Goal: Communication & Community: Answer question/provide support

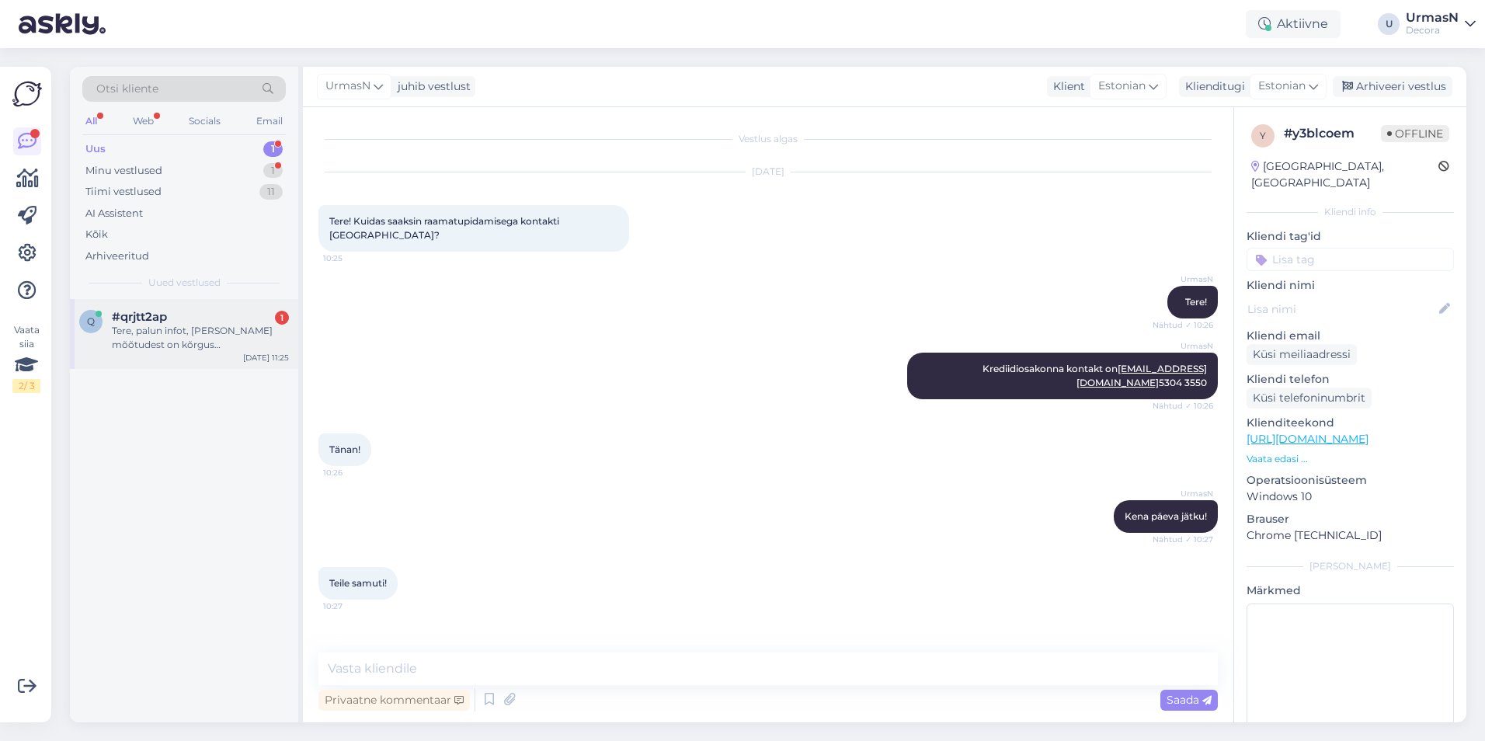
click at [155, 343] on div "Tere, palun infot, [PERSON_NAME] mõõtudest on kõrgus [PERSON_NAME] laius Kokkup…" at bounding box center [200, 338] width 177 height 28
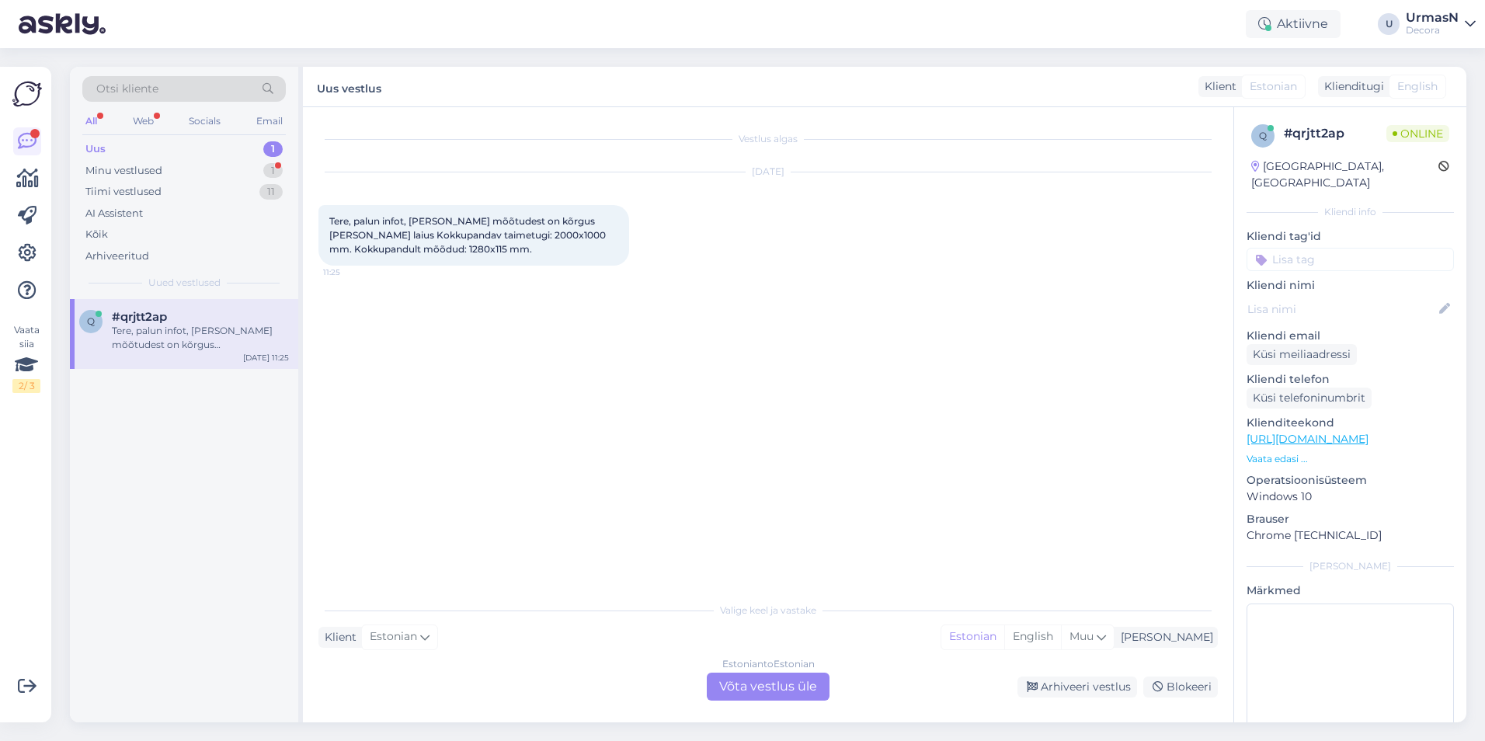
click at [744, 684] on div "Estonian to Estonian Võta vestlus üle" at bounding box center [768, 687] width 123 height 28
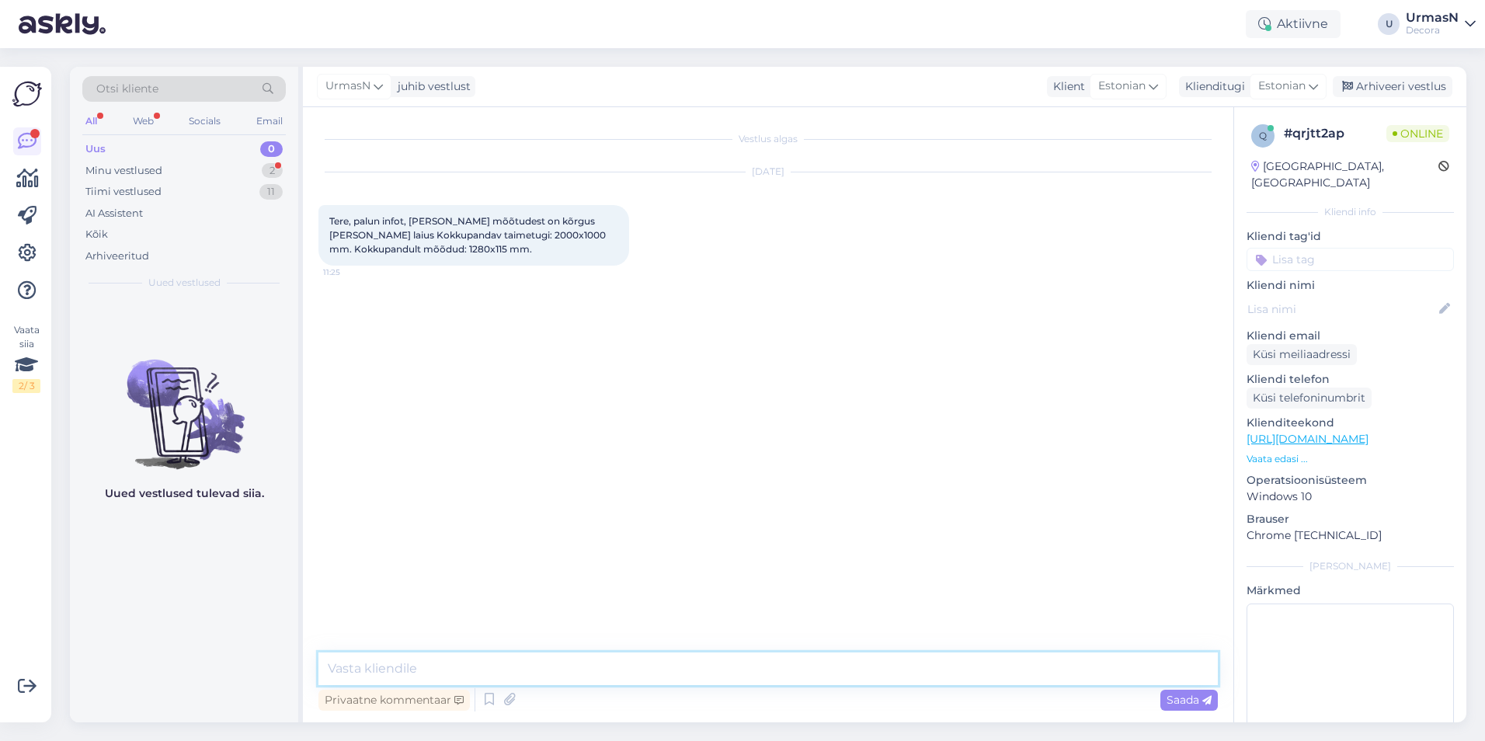
click at [437, 682] on textarea at bounding box center [767, 668] width 899 height 33
type textarea "Tere!"
click at [1265, 452] on p "Vaata edasi ..." at bounding box center [1350, 459] width 207 height 14
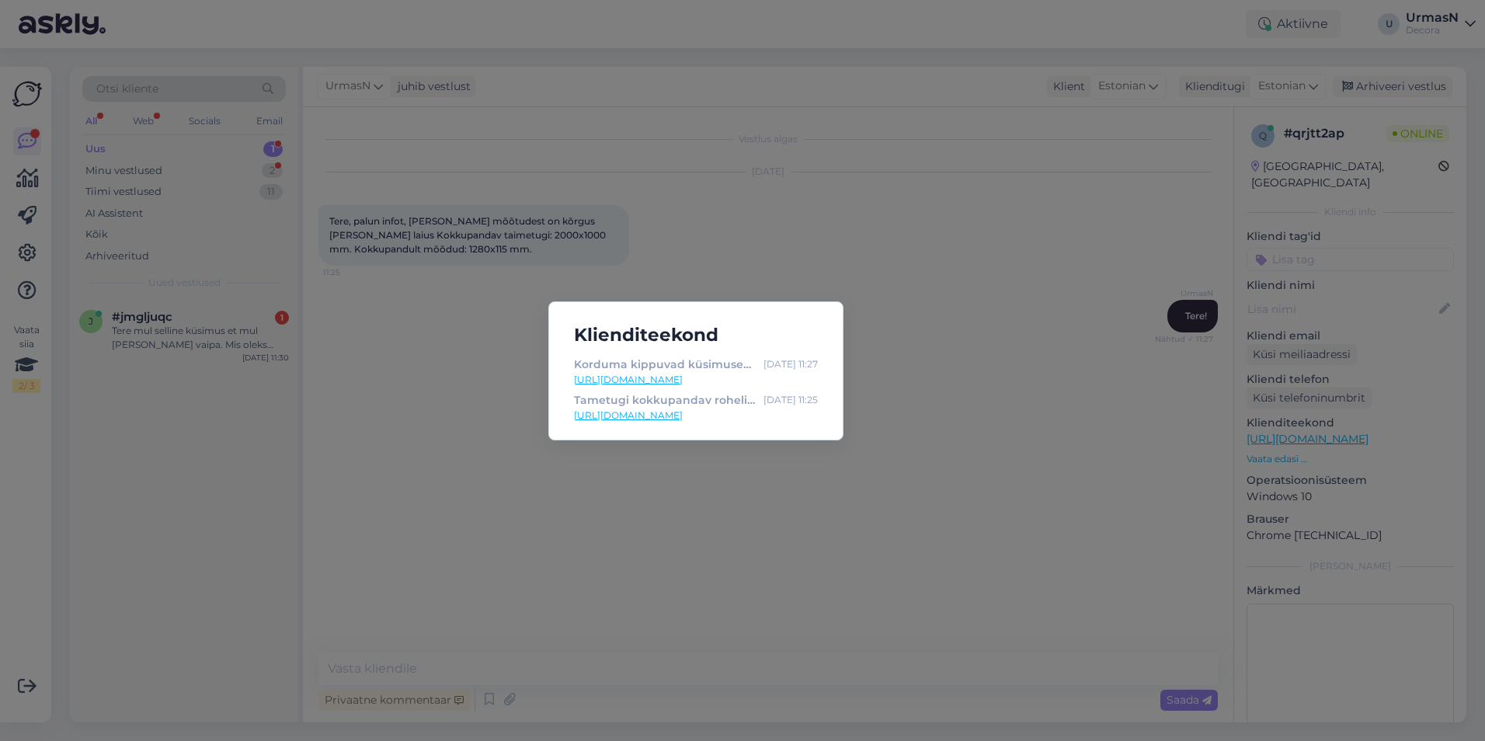
click at [438, 463] on div "Klienditeekond Korduma kippuvad küsimused | Decora [DATE] 11:27 [URL][DOMAIN_NA…" at bounding box center [742, 370] width 1485 height 741
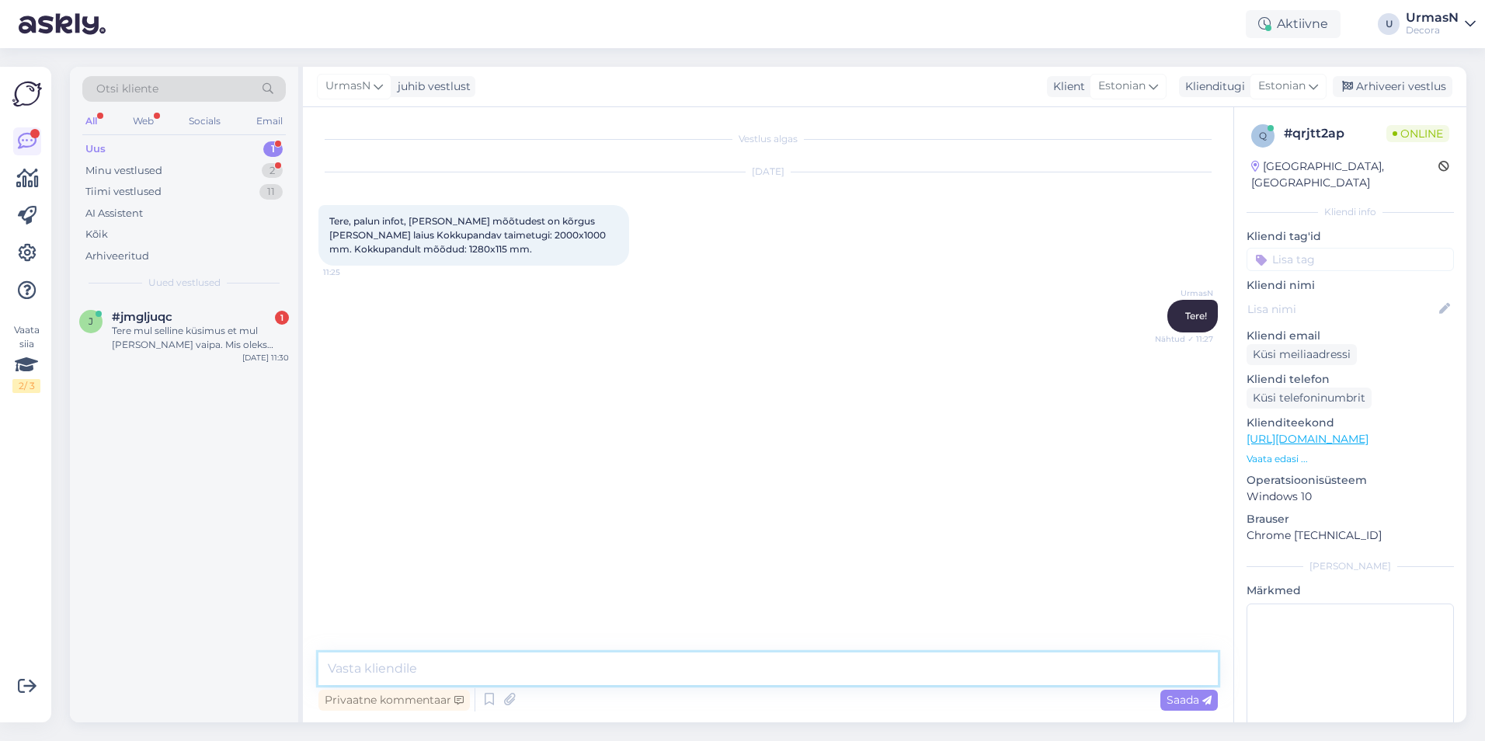
click at [456, 670] on textarea at bounding box center [767, 668] width 899 height 33
type textarea "Pakendil on kirjas kõrgus 2m [PERSON_NAME] 1m aga seda saab mõlemat pidi kasuta…"
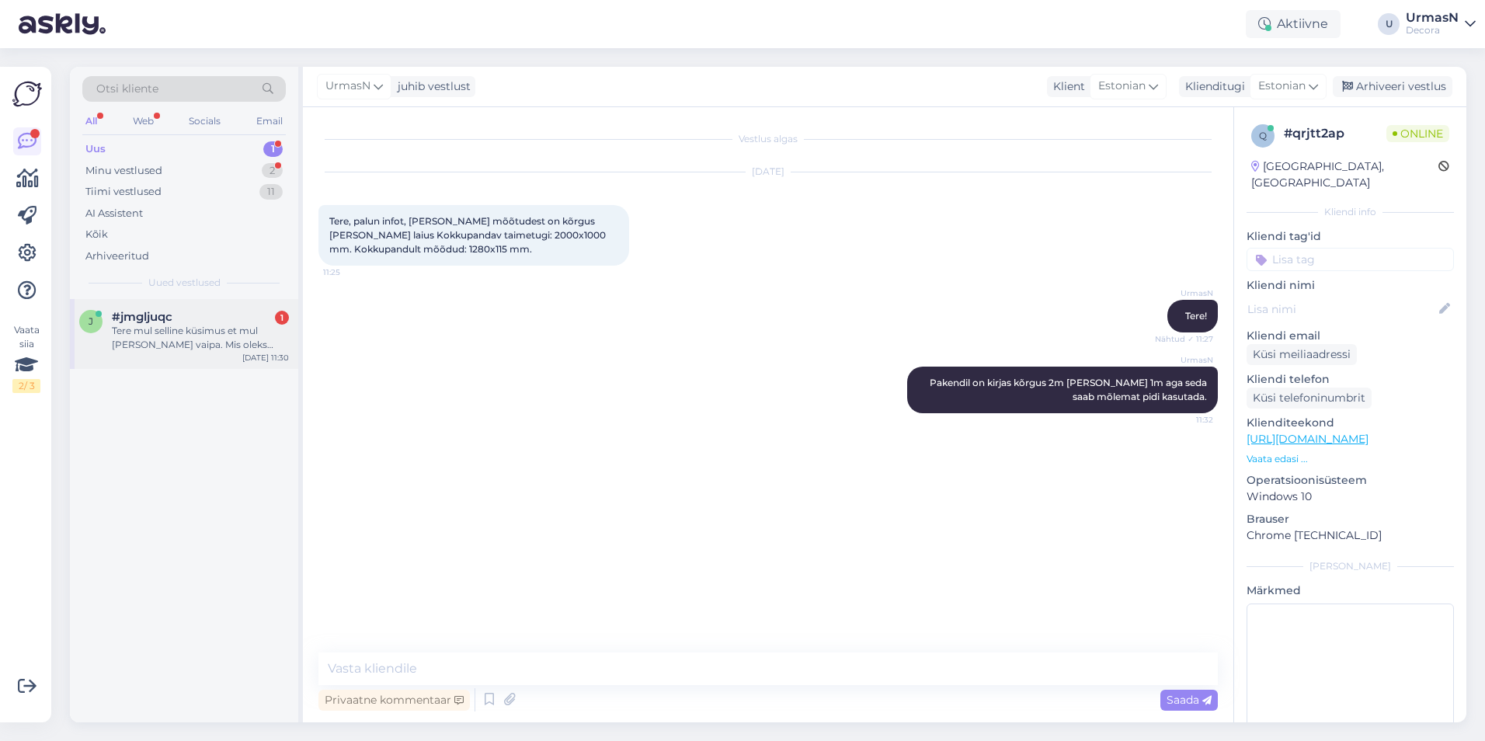
click at [264, 340] on div "Tere mul selline küsimus et mul [PERSON_NAME] vaipa. Mis oleks suuruses 200×250…" at bounding box center [200, 338] width 177 height 28
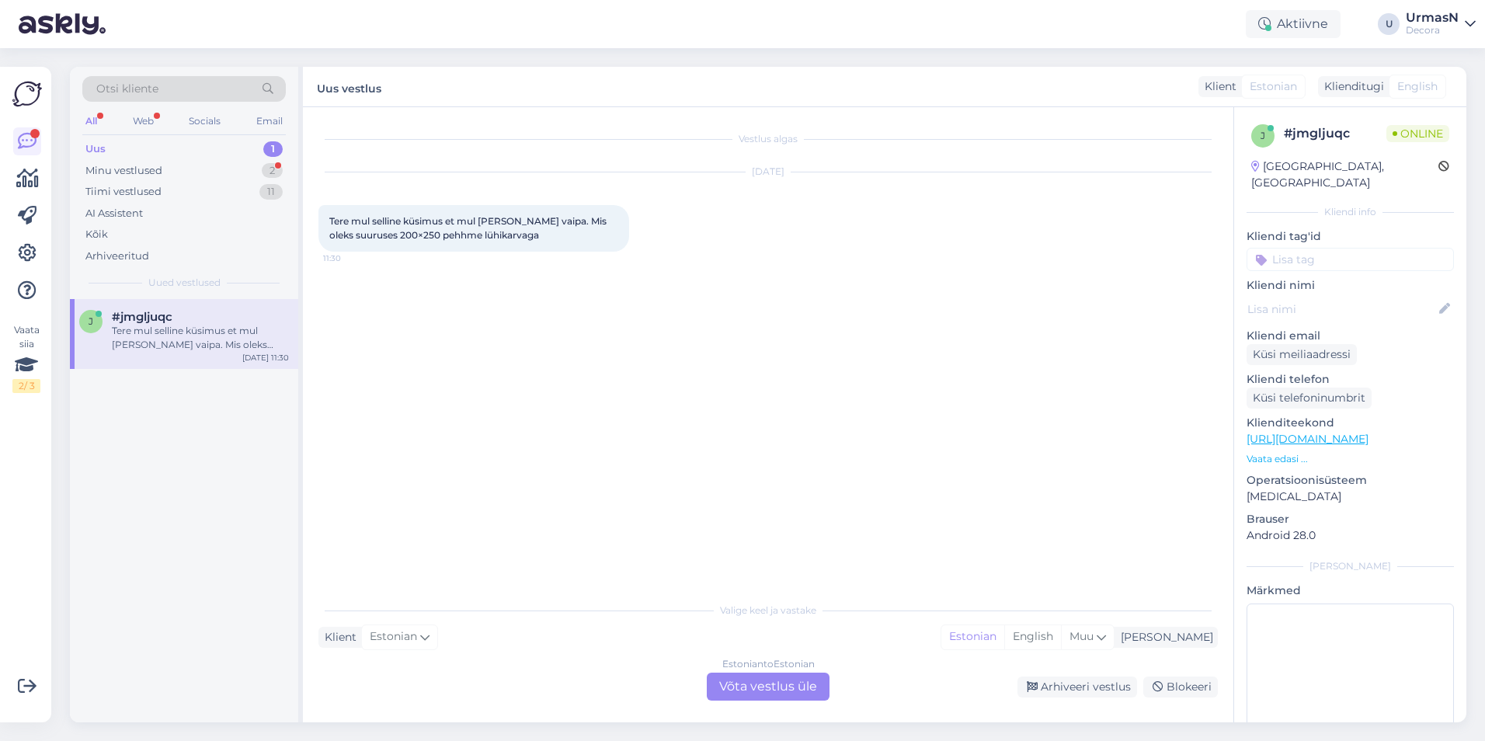
click at [771, 678] on div "Estonian to Estonian Võta vestlus üle" at bounding box center [768, 687] width 123 height 28
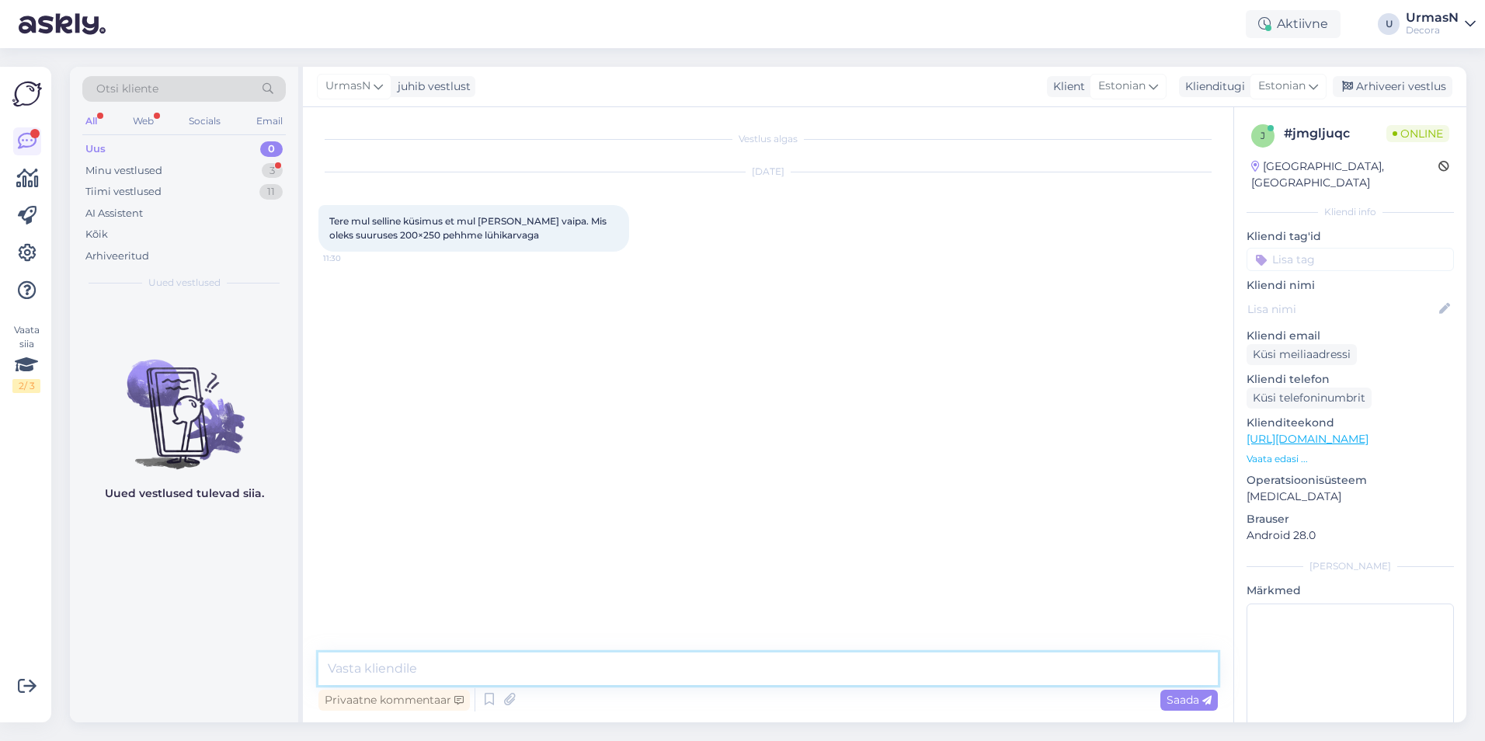
click at [430, 671] on textarea at bounding box center [767, 668] width 899 height 33
type textarea "Tere!"
paste textarea "5387 4416"
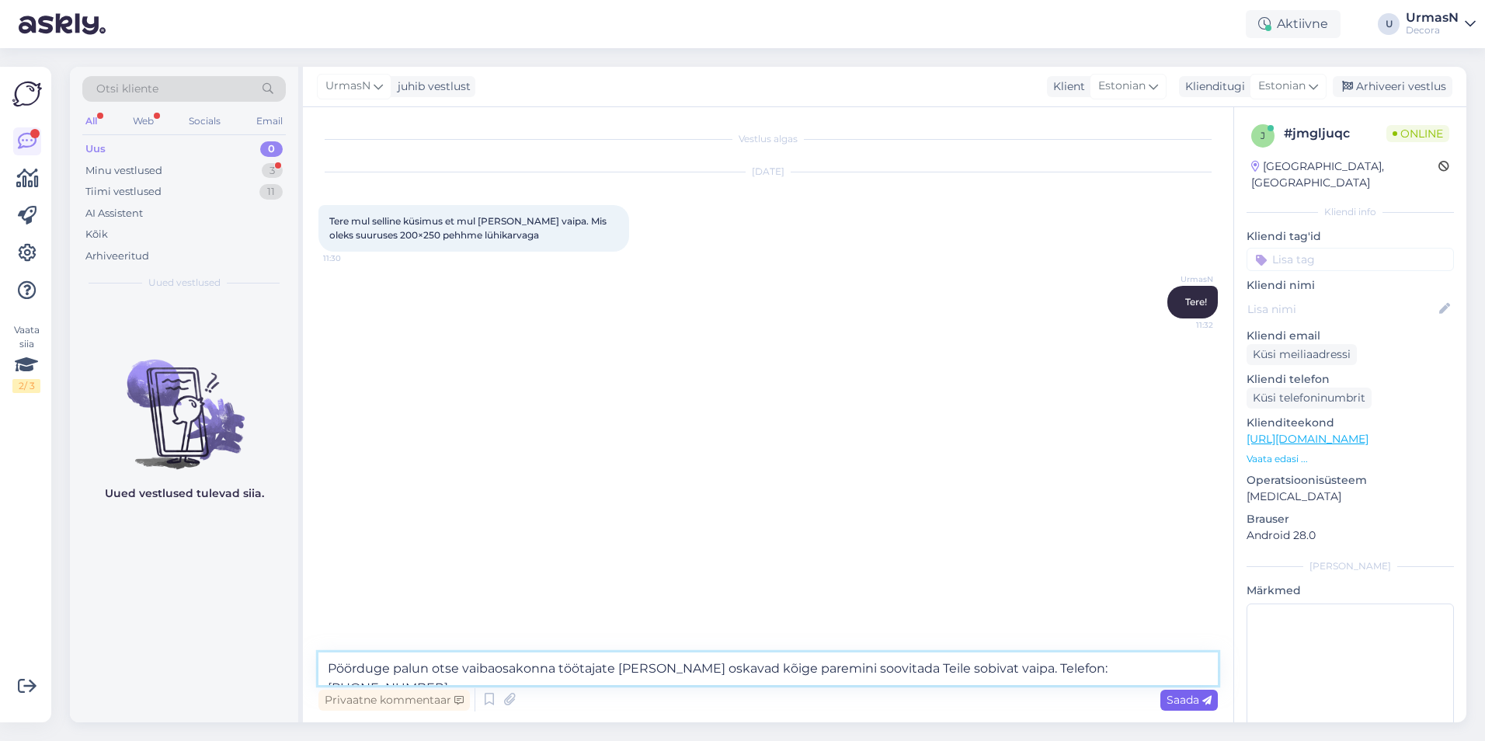
type textarea "Pöörduge palun otse vaibaosakonna töötajate [PERSON_NAME] oskavad kõige paremin…"
click at [1187, 702] on span "Saada" at bounding box center [1189, 700] width 45 height 14
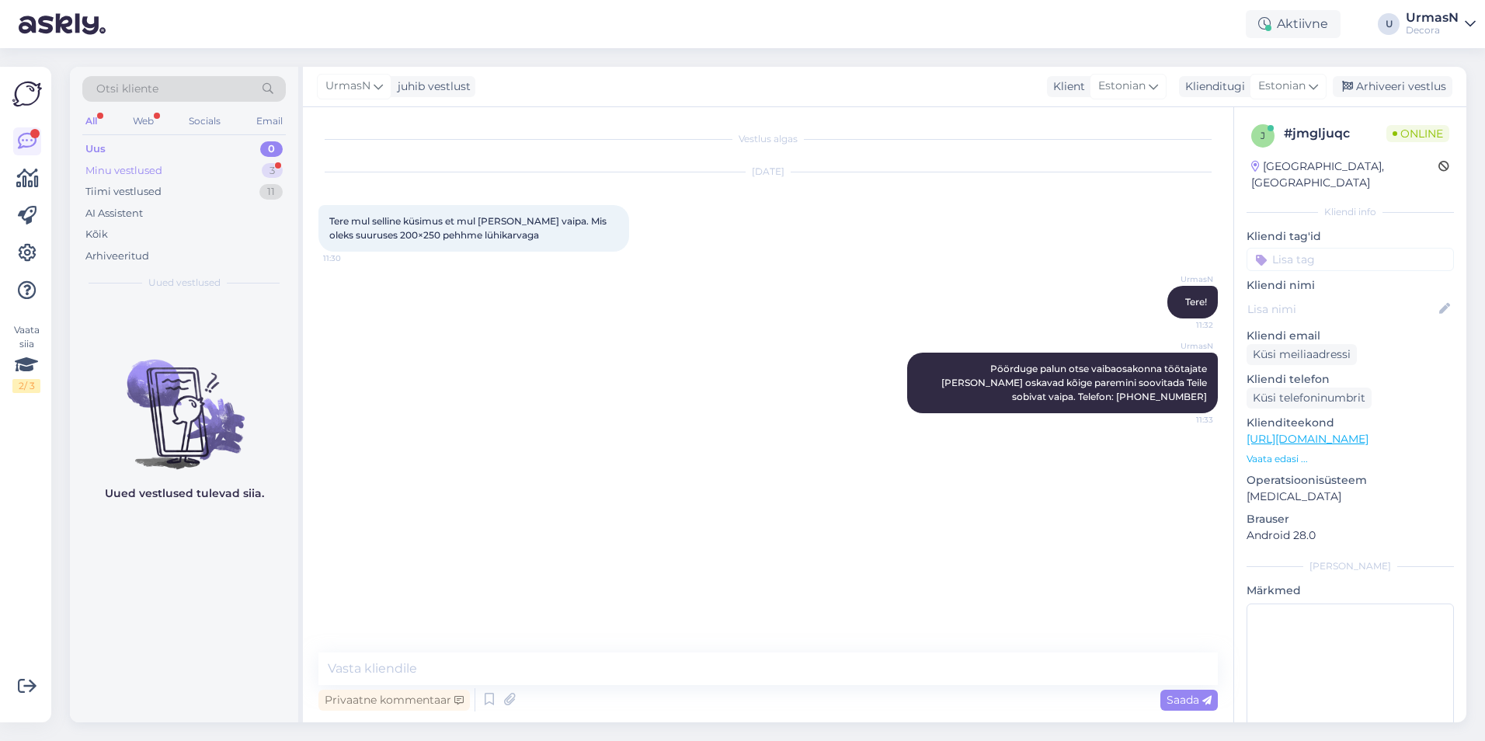
click at [103, 177] on div "Minu vestlused" at bounding box center [123, 171] width 77 height 16
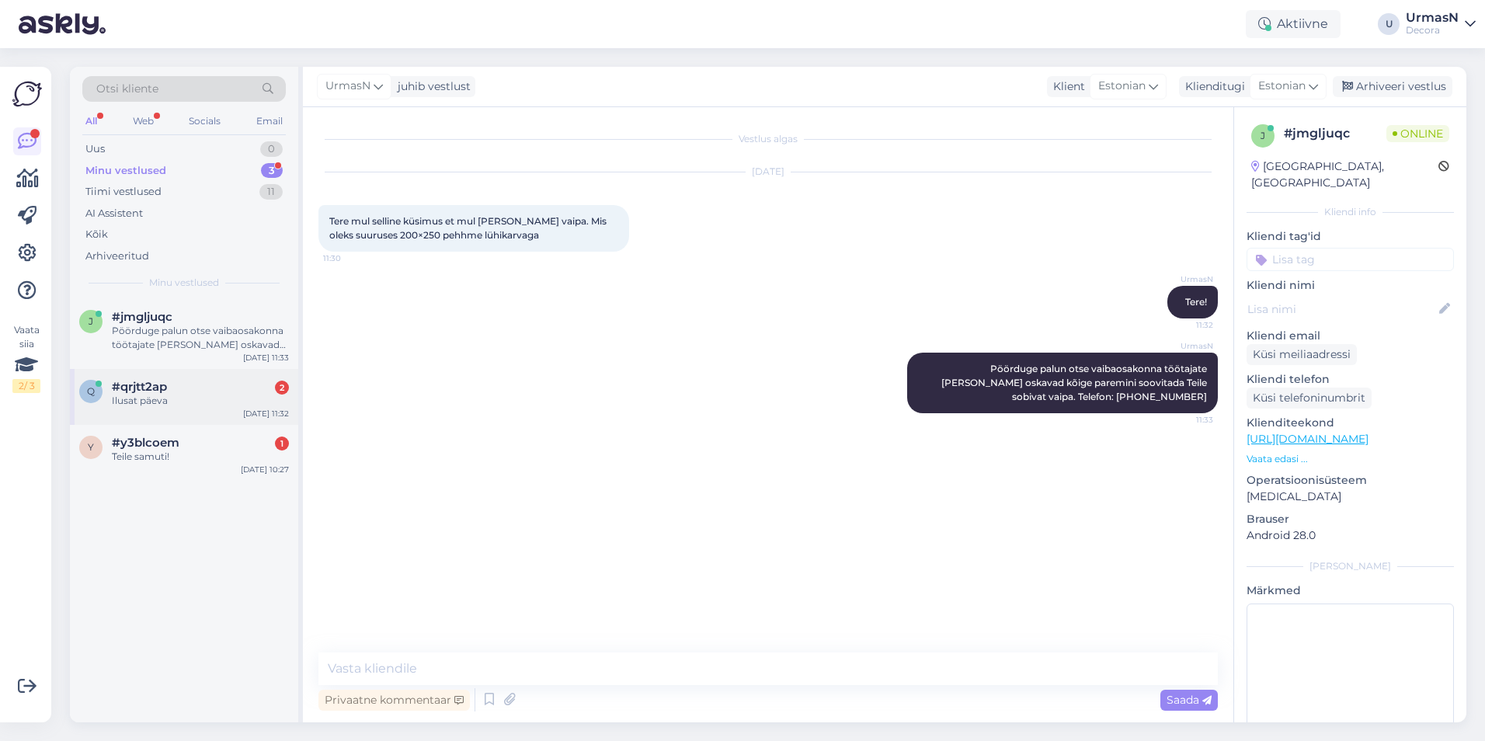
click at [182, 396] on div "Ilusat päeva" at bounding box center [200, 401] width 177 height 14
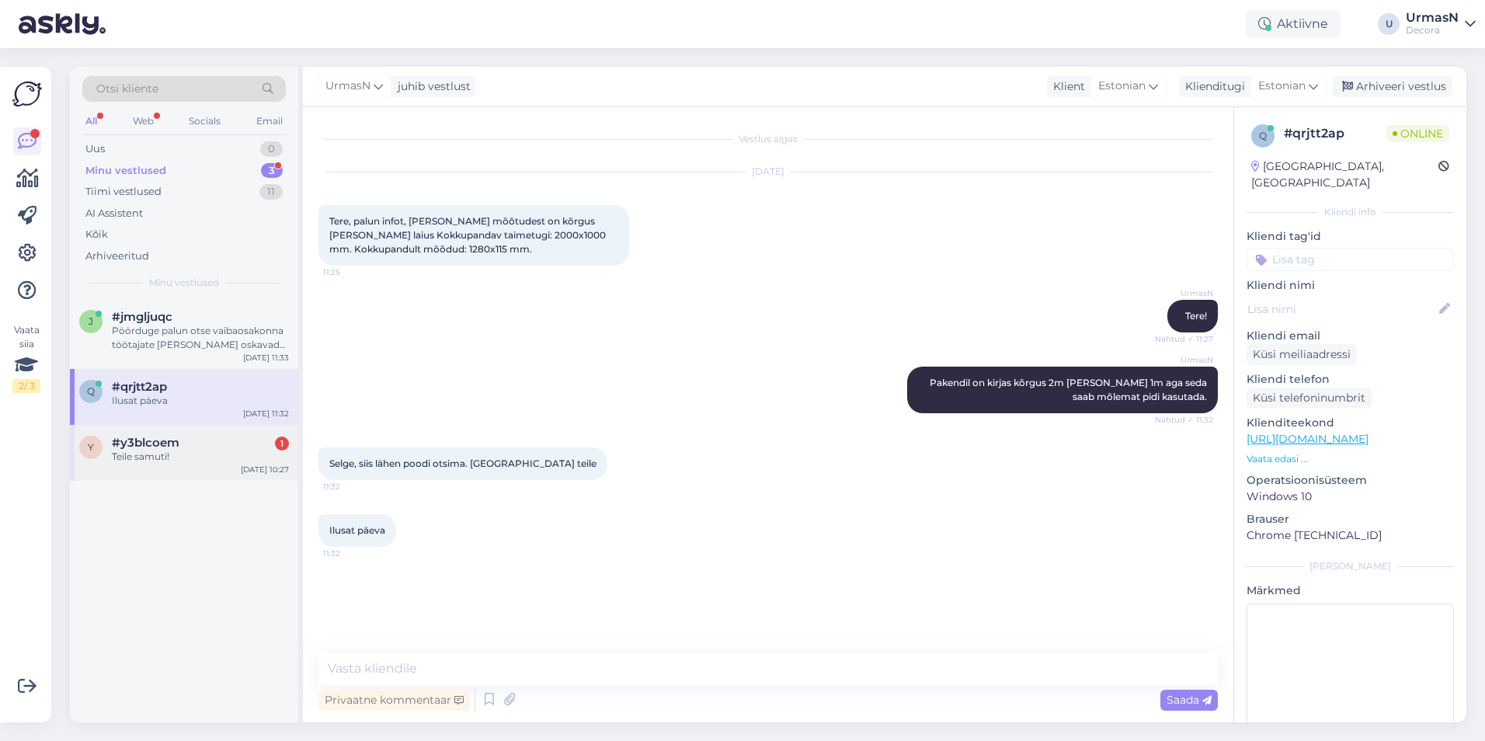
click at [192, 457] on div "Teile samuti!" at bounding box center [200, 457] width 177 height 14
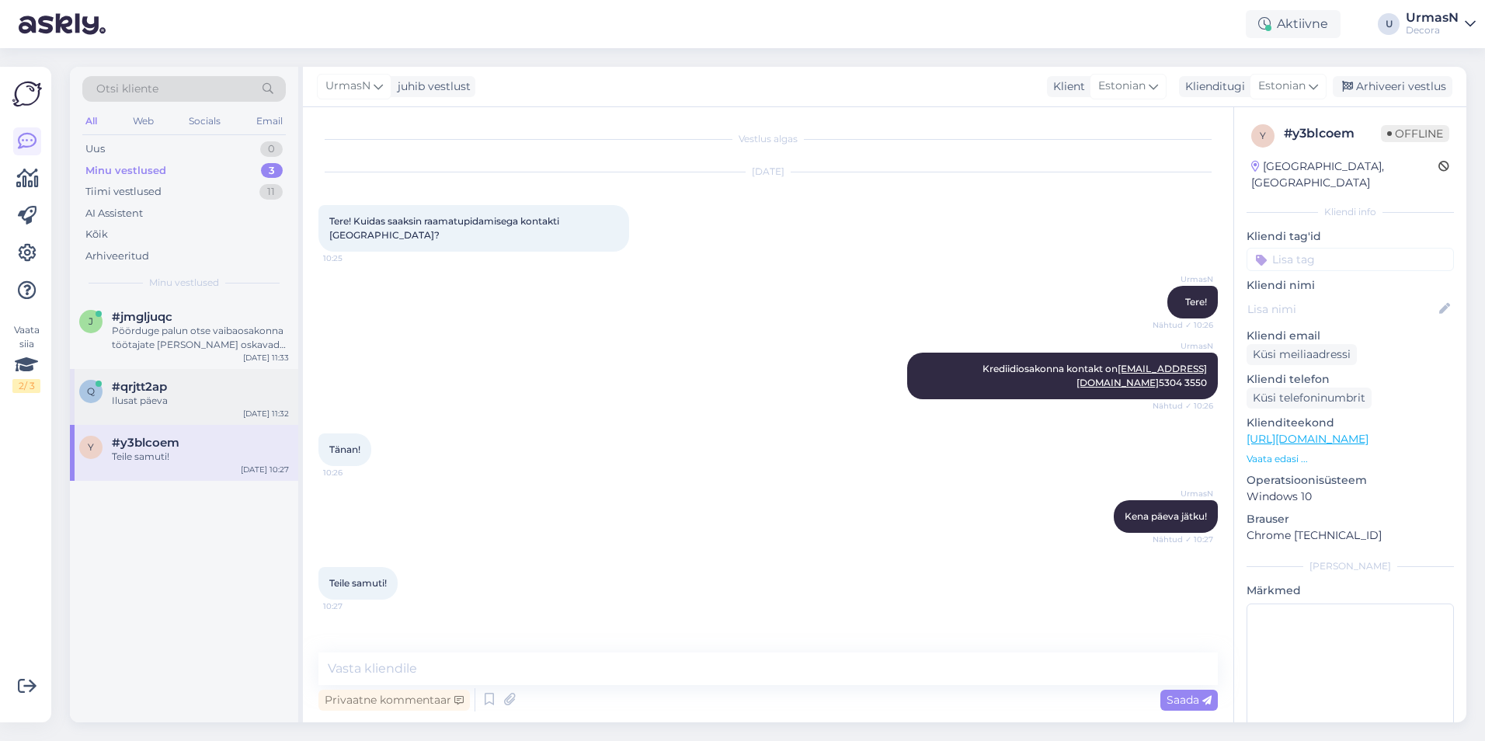
click at [164, 391] on span "#qrjtt2ap" at bounding box center [139, 387] width 55 height 14
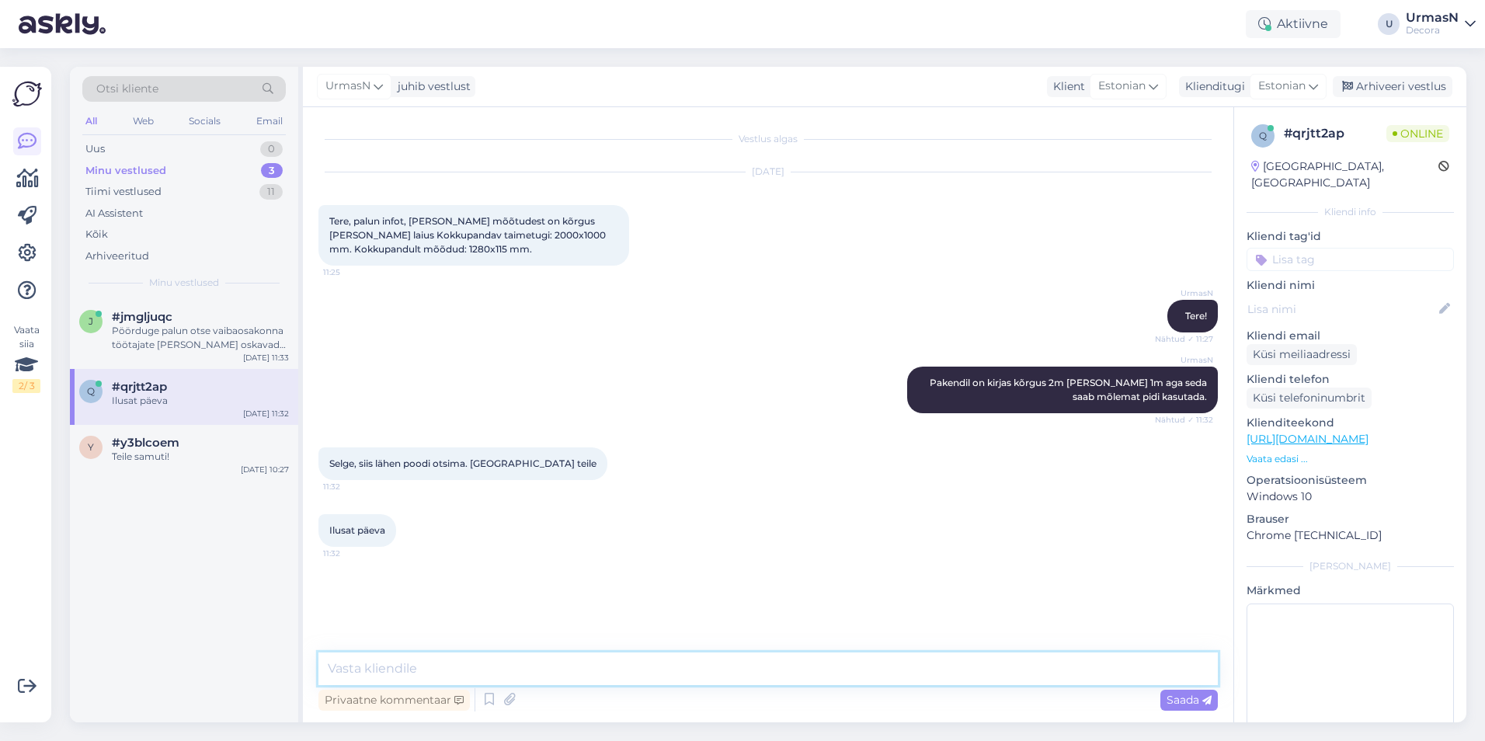
click at [440, 659] on textarea at bounding box center [767, 668] width 899 height 33
type textarea "Teile ka!"
click at [184, 444] on div "#y3blcoem" at bounding box center [200, 443] width 177 height 14
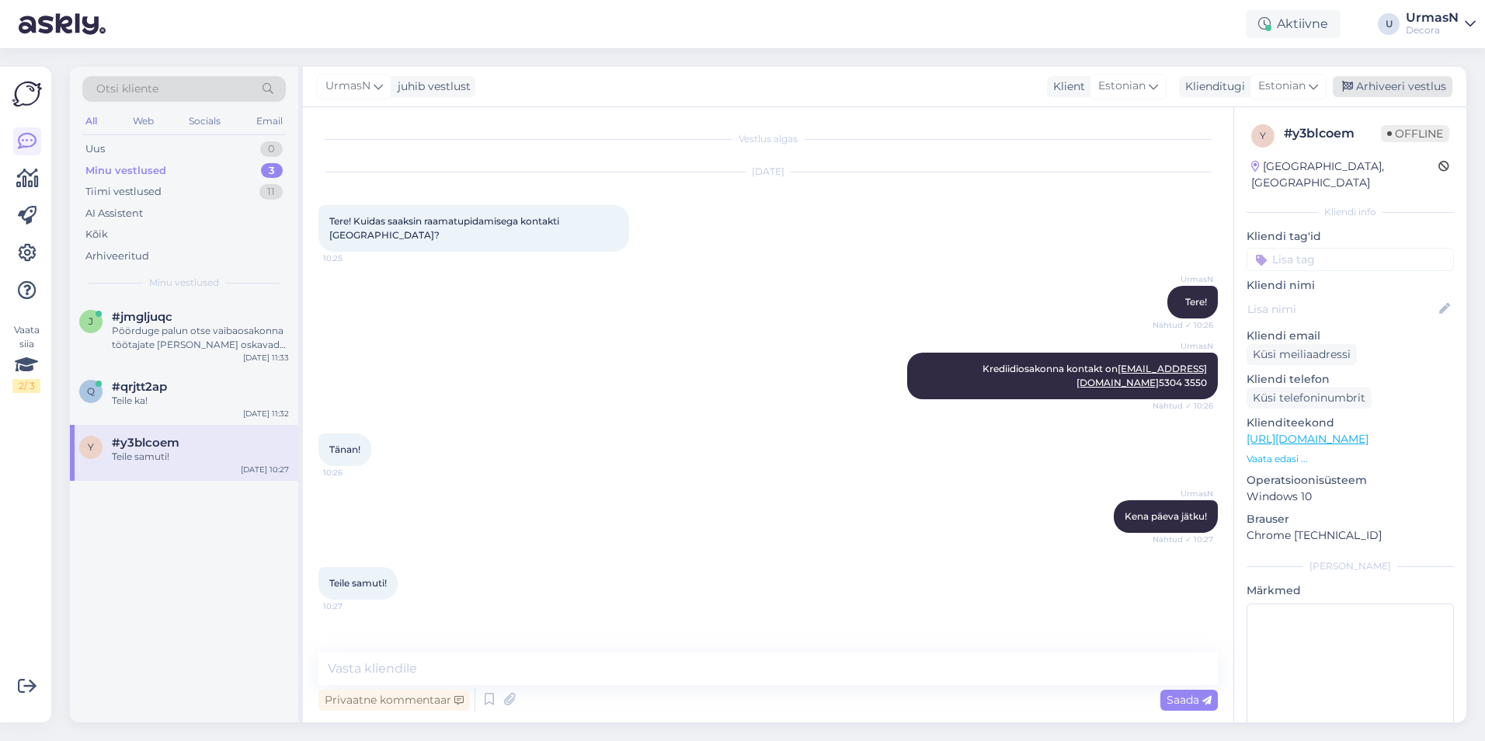
click at [1435, 90] on div "Arhiveeri vestlus" at bounding box center [1393, 86] width 120 height 21
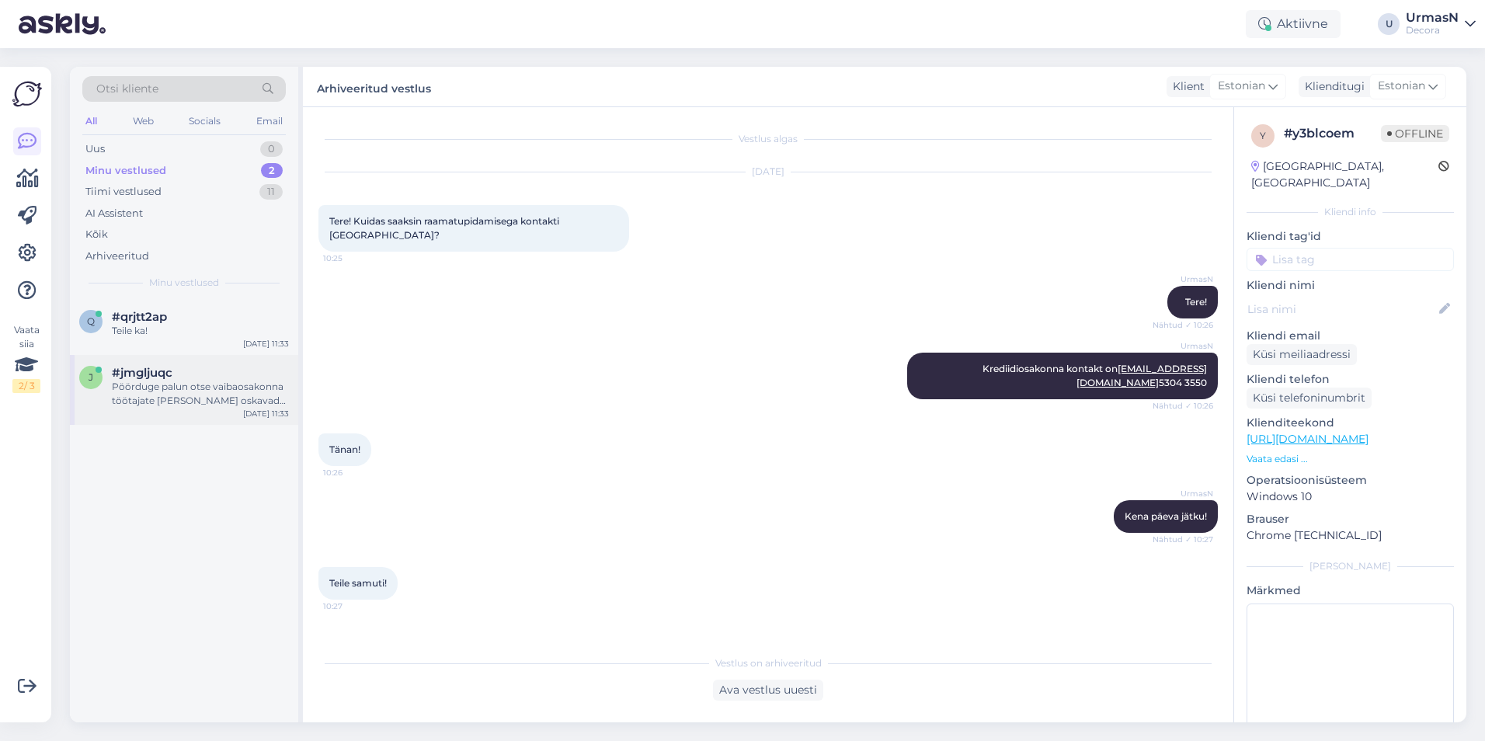
click at [172, 388] on div "Pöörduge palun otse vaibaosakonna töötajate [PERSON_NAME] oskavad kõige paremin…" at bounding box center [200, 394] width 177 height 28
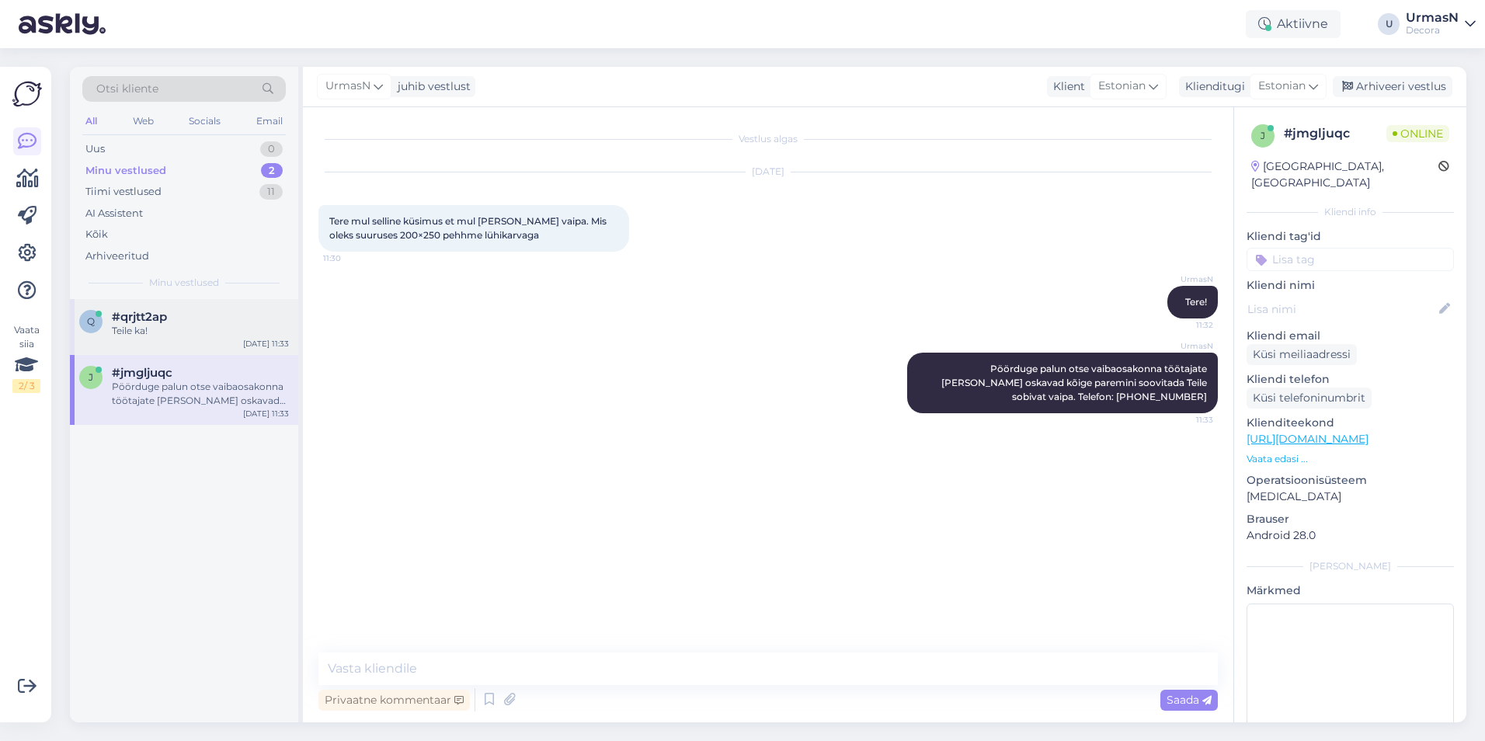
click at [193, 334] on div "Teile ka!" at bounding box center [200, 331] width 177 height 14
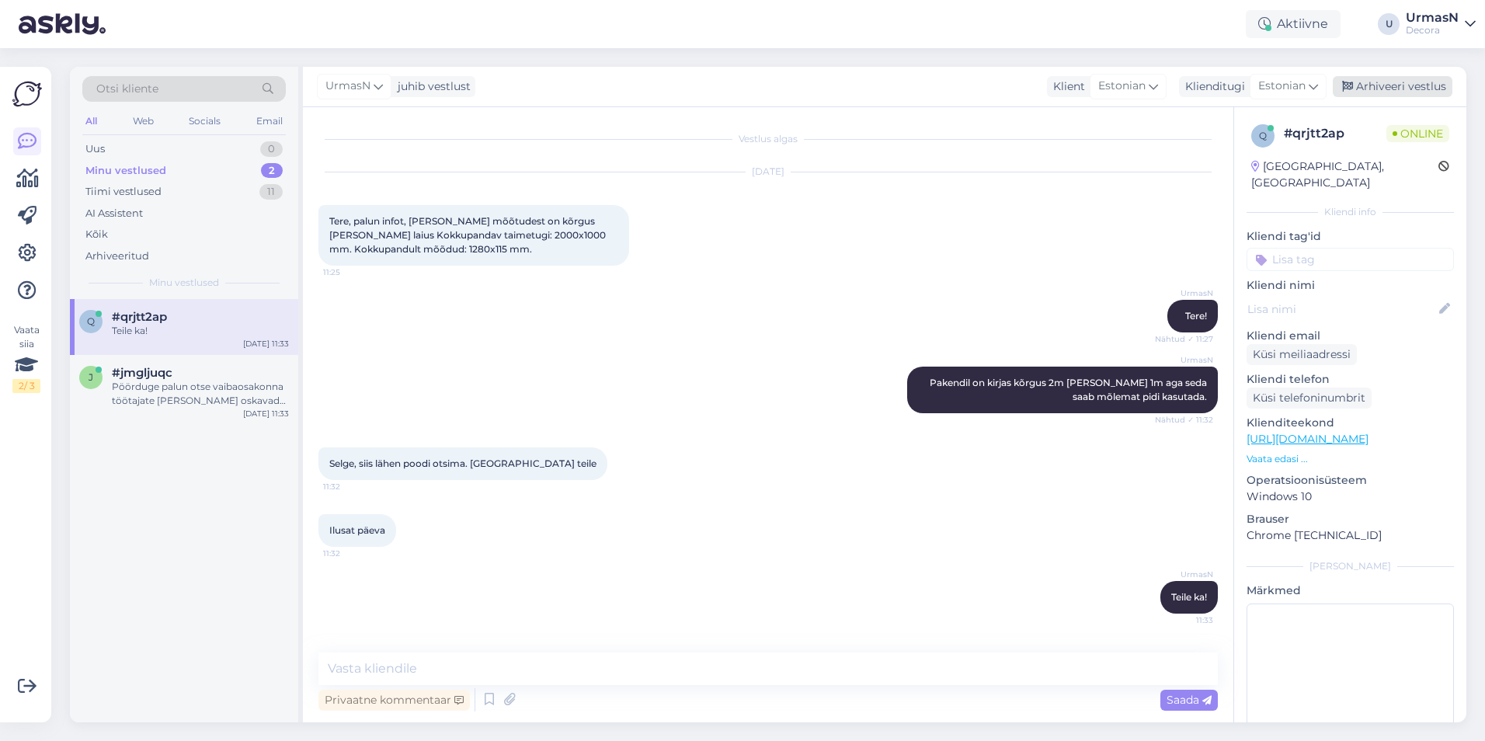
click at [1403, 89] on div "Arhiveeri vestlus" at bounding box center [1393, 86] width 120 height 21
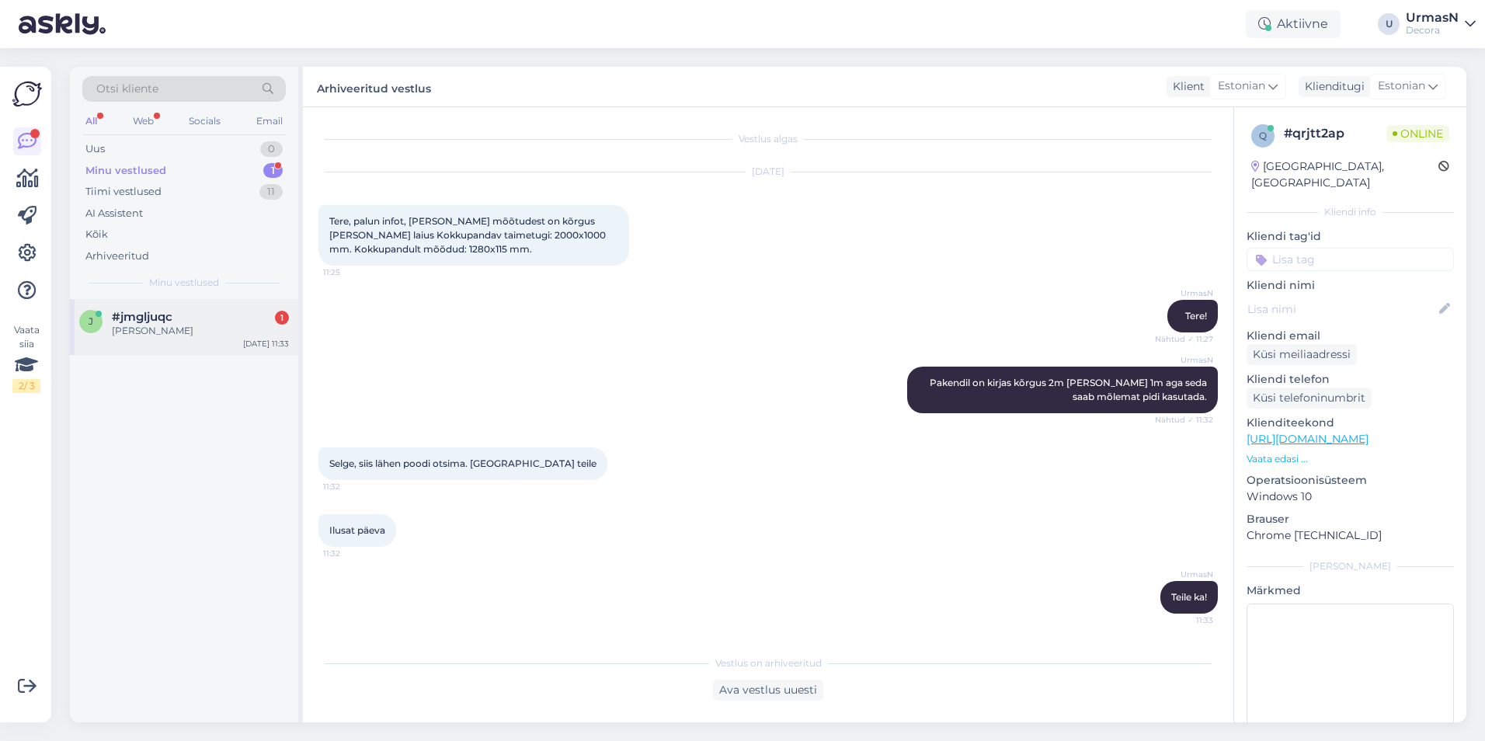
click at [192, 331] on div "[PERSON_NAME]" at bounding box center [200, 331] width 177 height 14
